Goal: Information Seeking & Learning: Learn about a topic

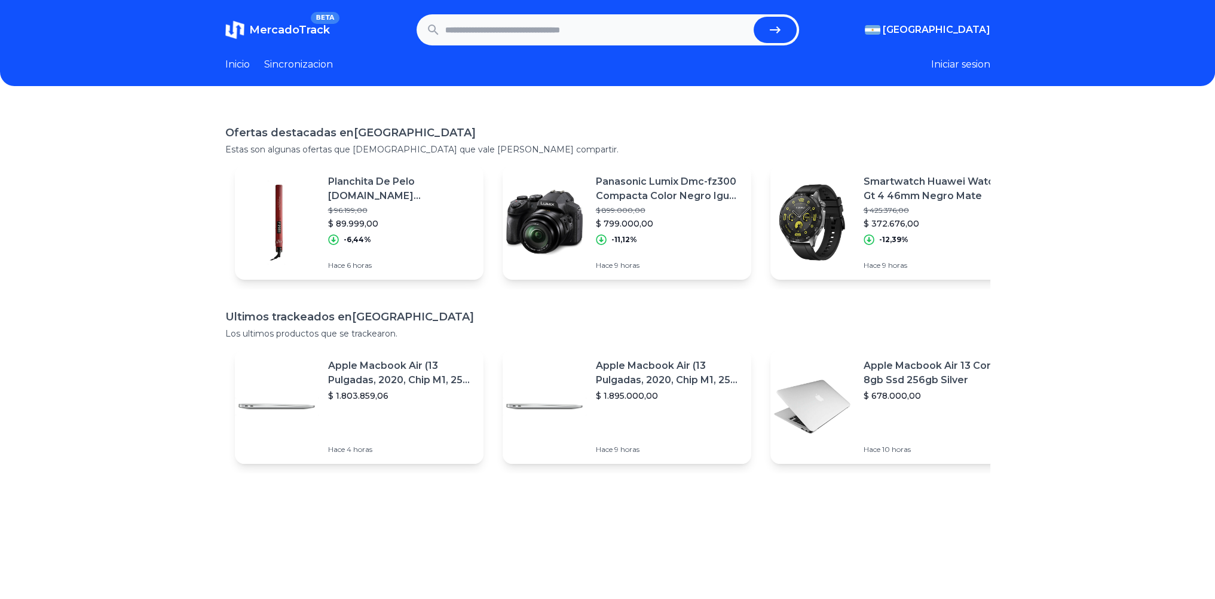
click at [645, 204] on div "Panasonic Lumix Dmc-fz300 Compacta Color Negro Igual A Nueva $ 899.000,00 $ 799…" at bounding box center [669, 209] width 146 height 70
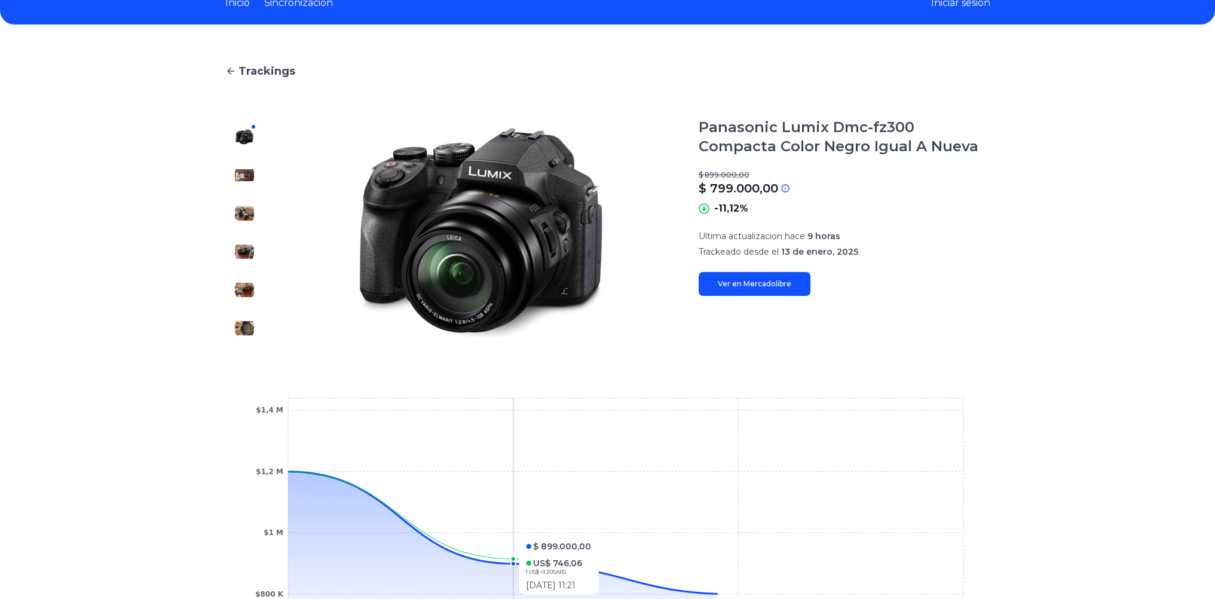
scroll to position [280, 0]
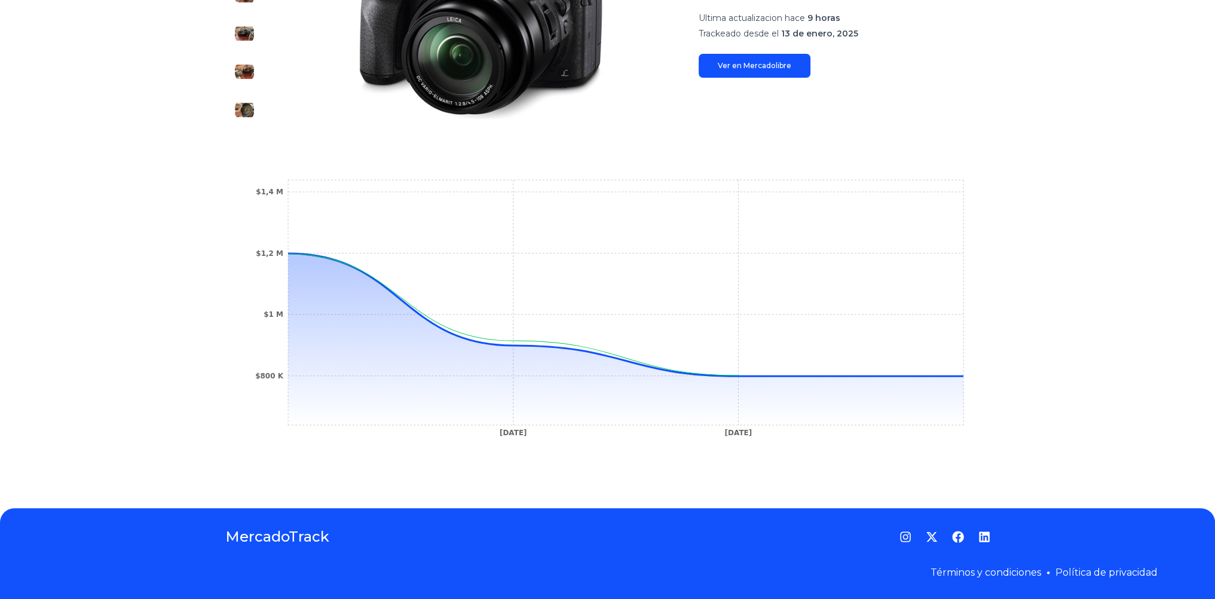
drag, startPoint x: 223, startPoint y: 296, endPoint x: 249, endPoint y: 288, distance: 26.3
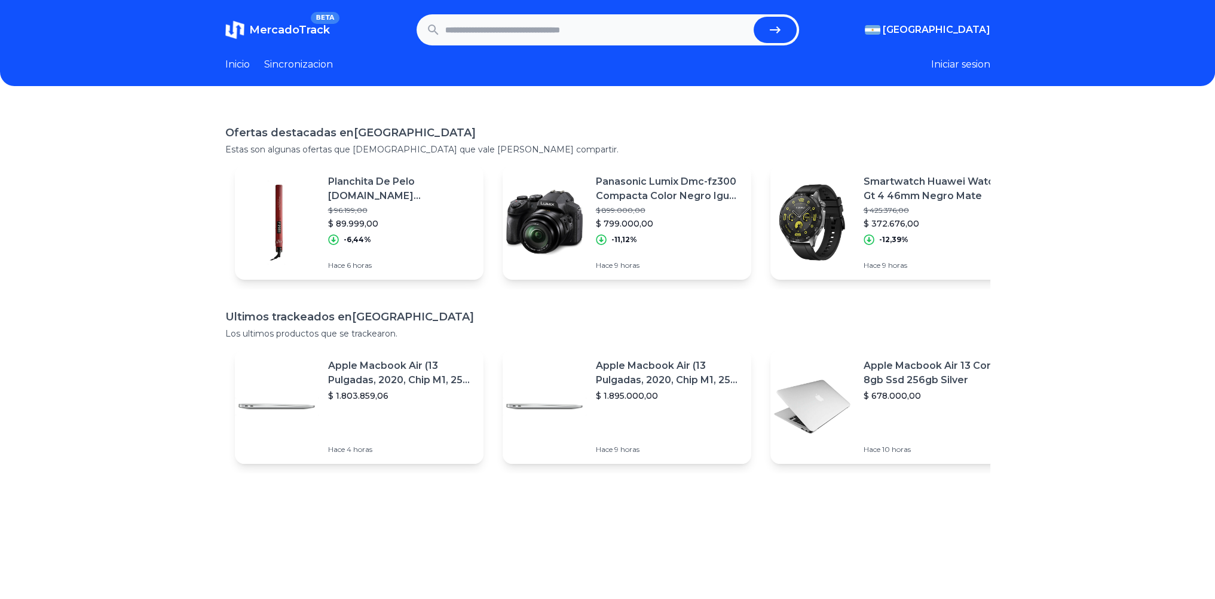
drag, startPoint x: 360, startPoint y: 94, endPoint x: 376, endPoint y: 103, distance: 19.3
click at [593, 22] on input "text" at bounding box center [597, 30] width 304 height 26
type input "******"
click at [753, 17] on button "submit" at bounding box center [774, 30] width 43 height 26
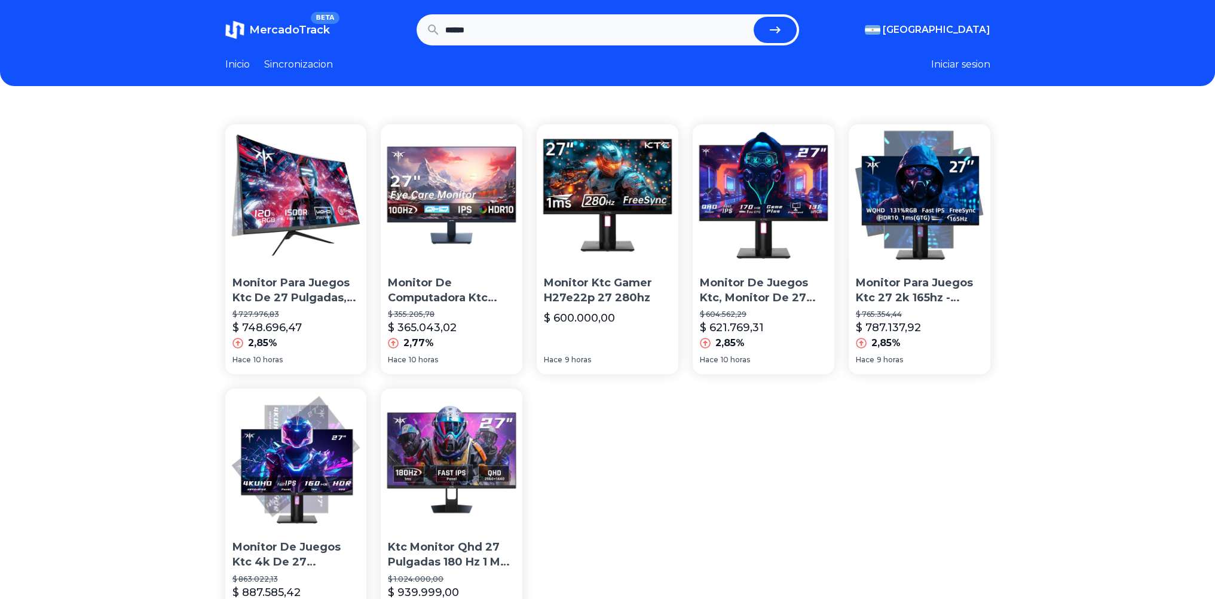
click at [550, 13] on header "MercadoTrack BETA Argentina Argentina Uruguay Mexico Chile Peru Venezuela Colom…" at bounding box center [607, 43] width 1215 height 86
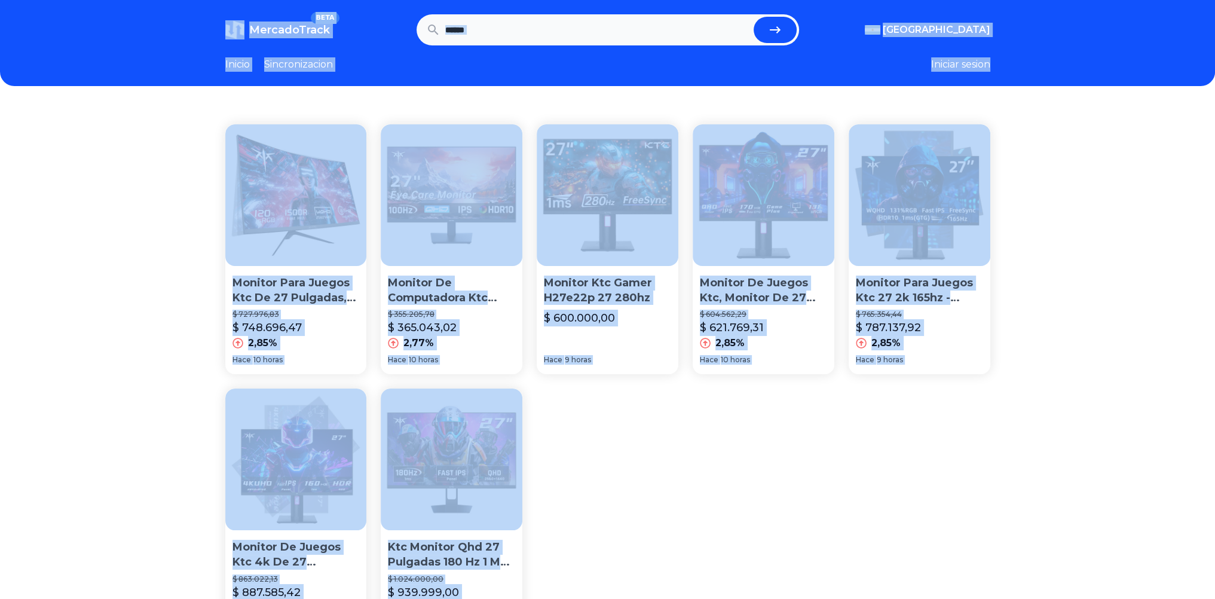
click at [583, 30] on input "******" at bounding box center [597, 30] width 304 height 26
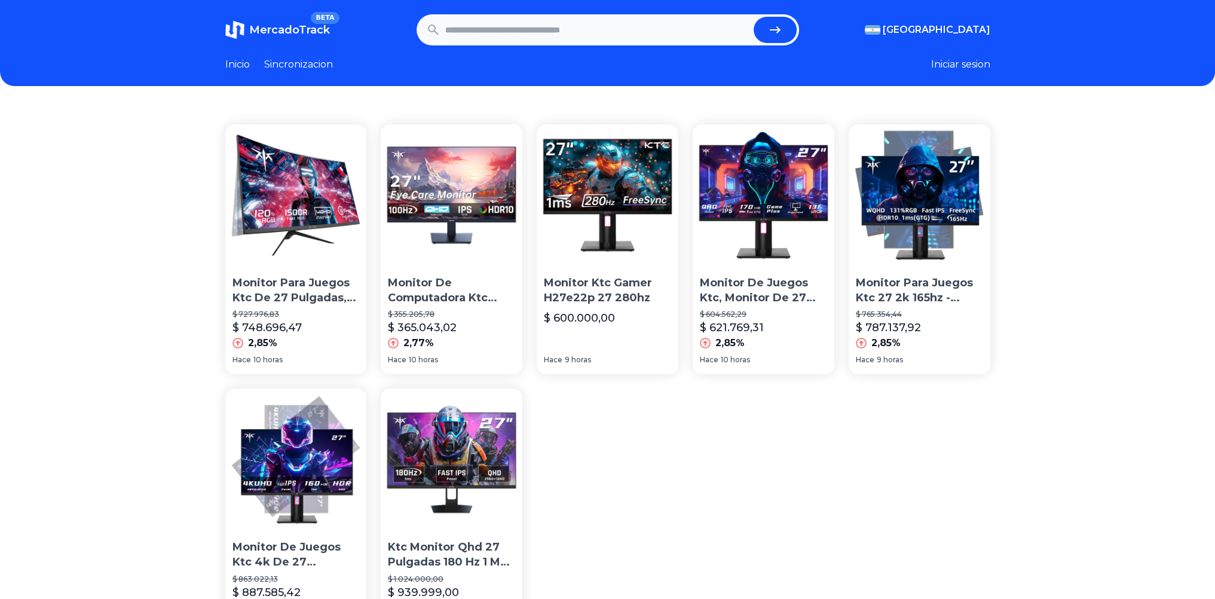
click at [282, 27] on span "MercadoTrack" at bounding box center [289, 29] width 81 height 13
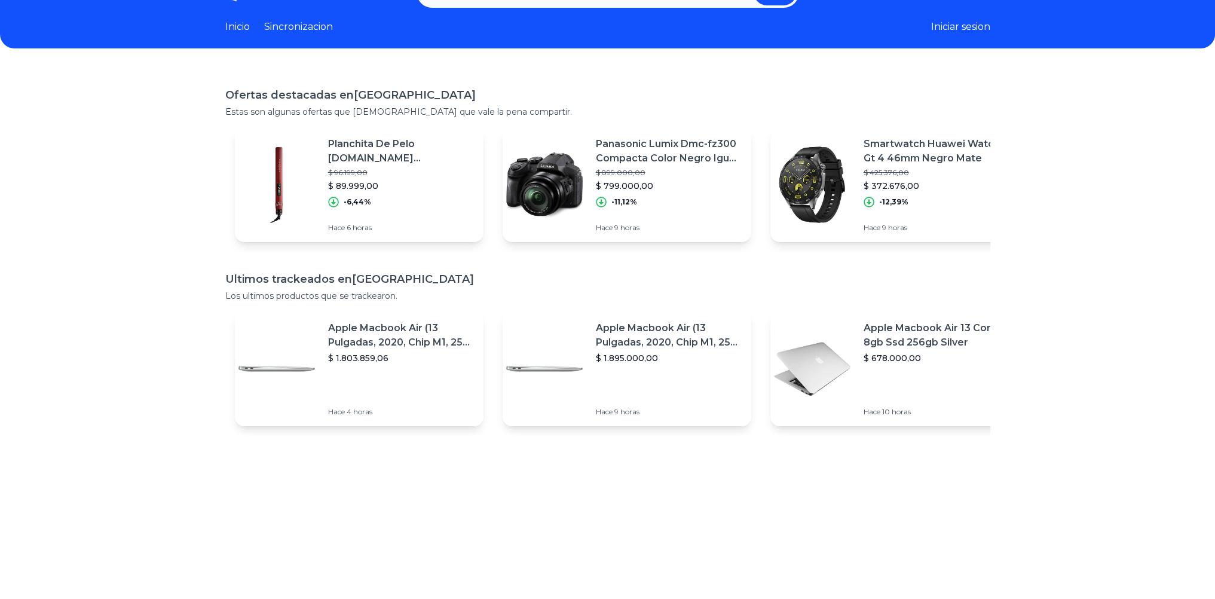
scroll to position [224, 0]
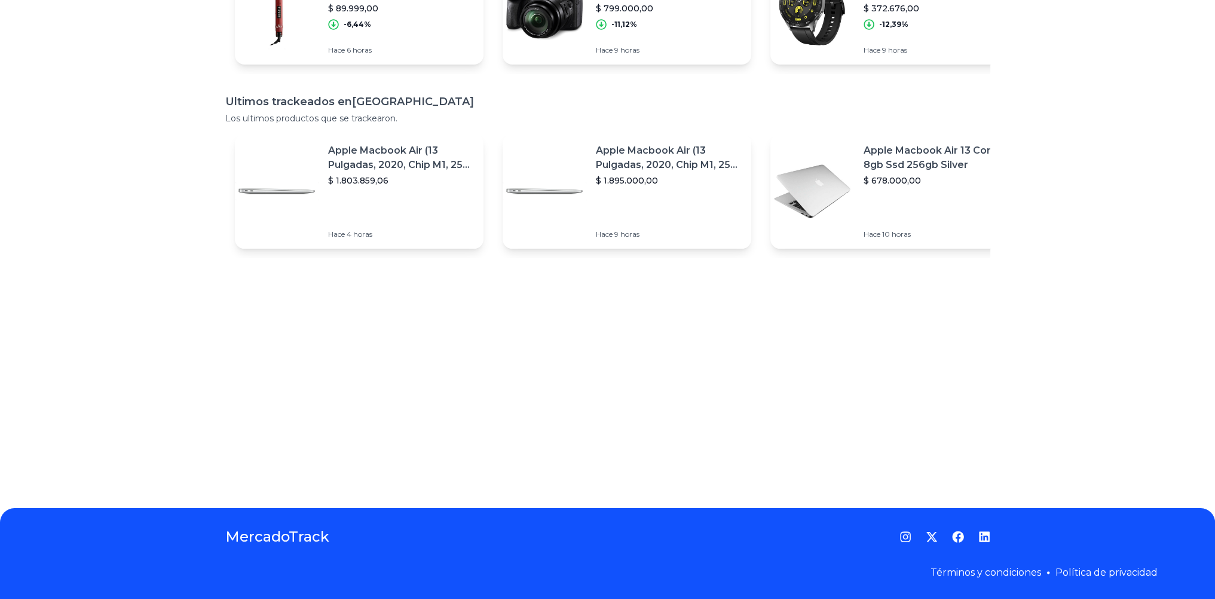
click at [368, 145] on p "Apple Macbook Air (13 Pulgadas, 2020, Chip M1, 256 Gb De Ssd, 8 Gb De Ram) - Pl…" at bounding box center [401, 157] width 146 height 29
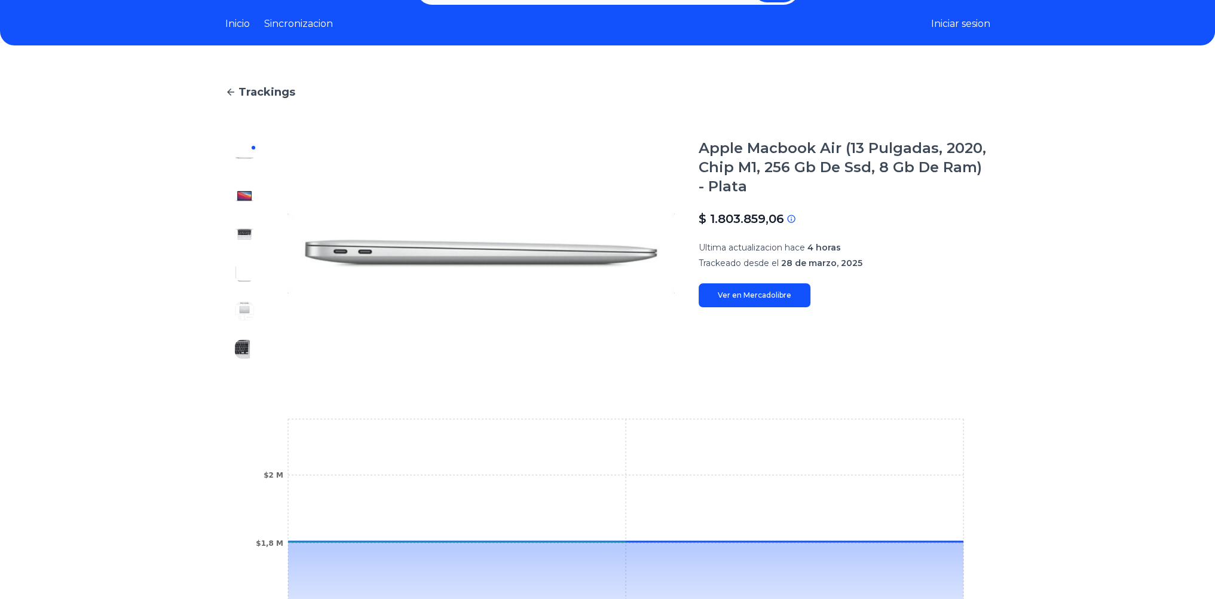
drag, startPoint x: 817, startPoint y: 239, endPoint x: 802, endPoint y: 228, distance: 19.2
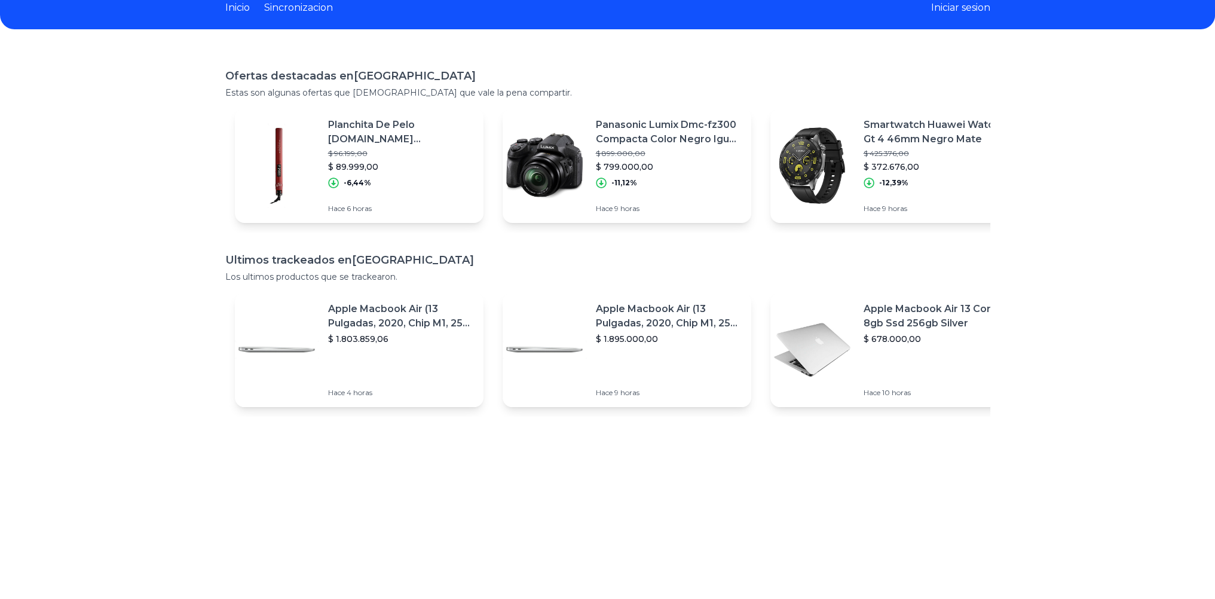
scroll to position [45, 0]
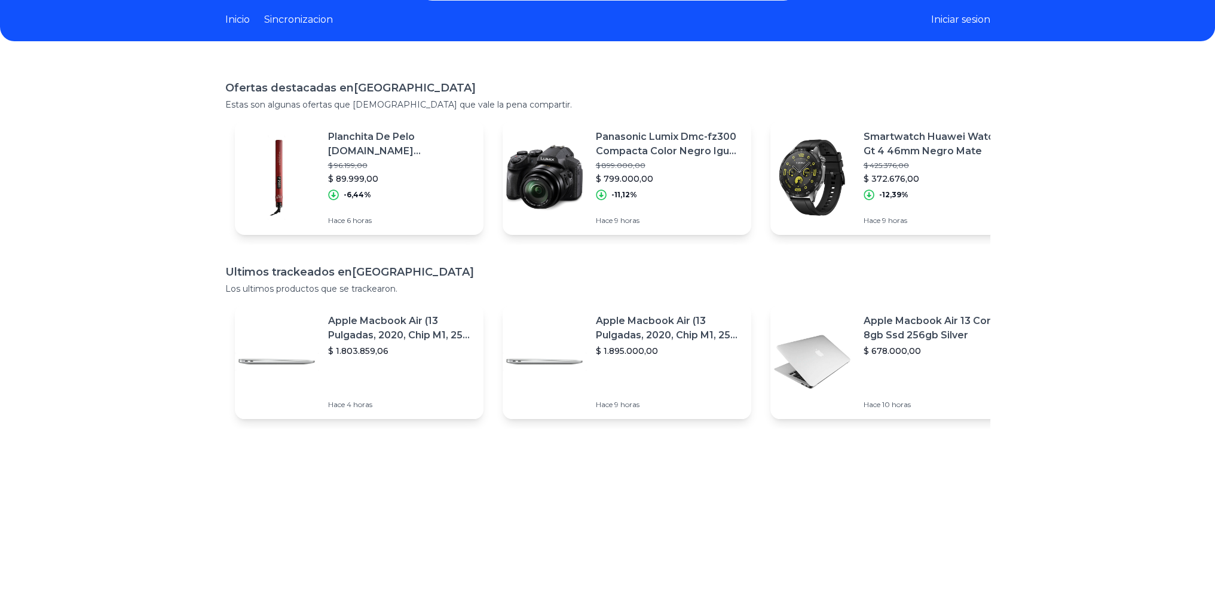
click at [243, 22] on link "Inicio" at bounding box center [237, 20] width 24 height 14
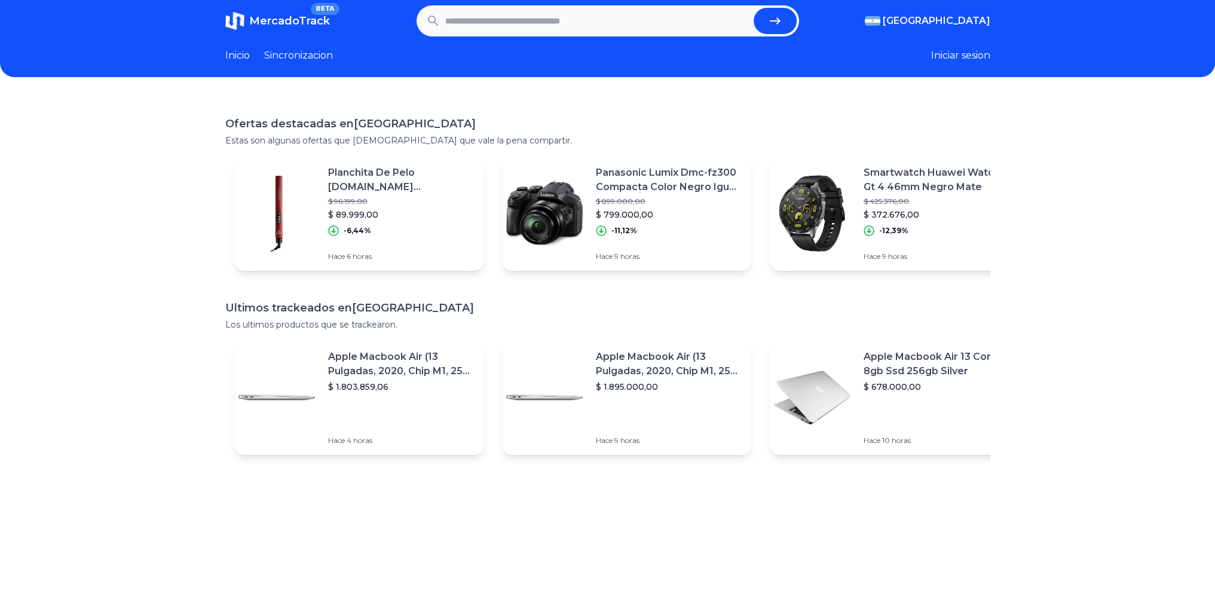
scroll to position [0, 0]
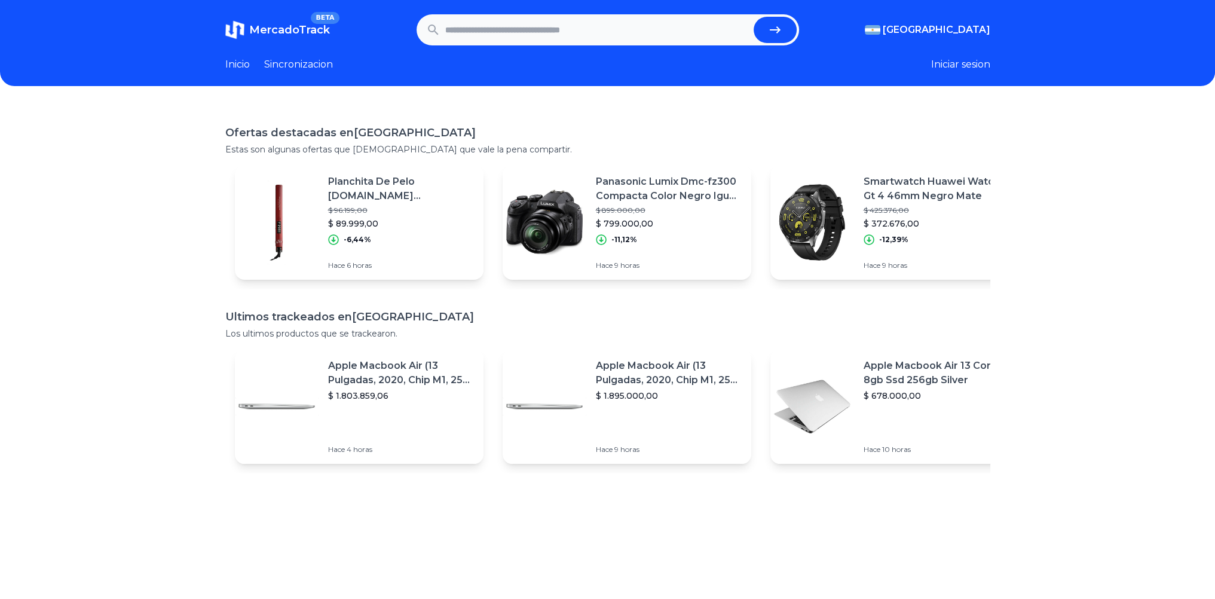
click at [538, 26] on input "text" at bounding box center [597, 30] width 304 height 26
click at [882, 183] on p "Smartwatch Huawei Watch Gt 4 46mm Negro Mate" at bounding box center [936, 188] width 146 height 29
